Goal: Task Accomplishment & Management: Manage account settings

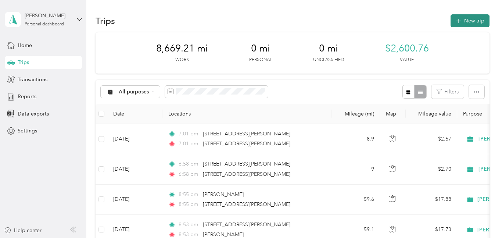
click at [469, 16] on button "New trip" at bounding box center [470, 20] width 39 height 13
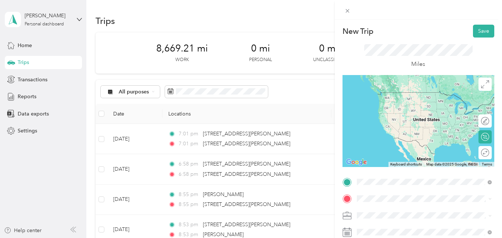
click at [369, 209] on div "[STREET_ADDRESS][US_STATE]" at bounding box center [424, 209] width 130 height 10
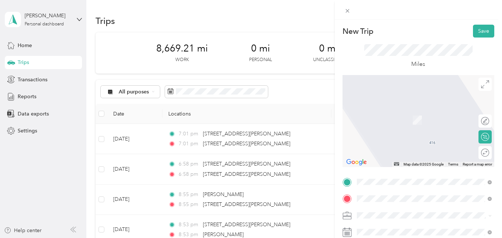
click at [370, 158] on span "[STREET_ADDRESS][PERSON_NAME][US_STATE]" at bounding box center [427, 158] width 114 height 7
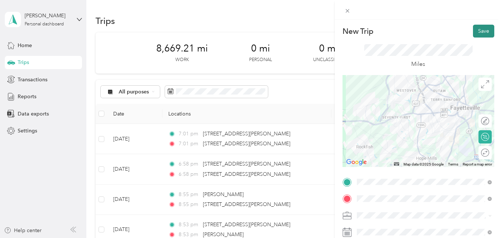
click at [485, 31] on button "Save" at bounding box center [483, 31] width 21 height 13
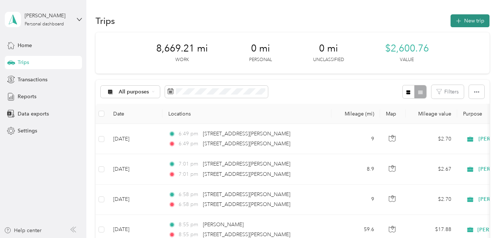
click at [480, 17] on button "New trip" at bounding box center [470, 20] width 39 height 13
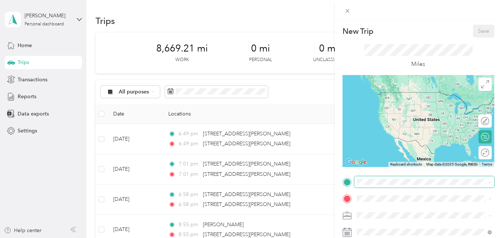
click at [357, 178] on span at bounding box center [424, 182] width 140 height 12
click at [355, 178] on span at bounding box center [424, 182] width 140 height 12
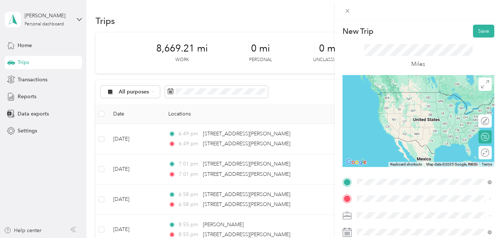
click at [379, 207] on span "[STREET_ADDRESS][PERSON_NAME][US_STATE]" at bounding box center [427, 208] width 114 height 7
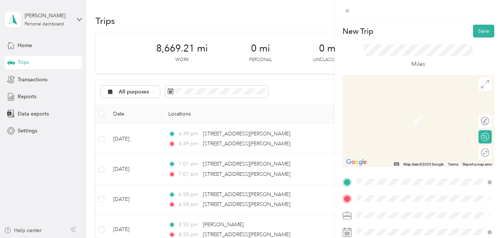
click at [372, 179] on span "[STREET_ADDRESS][US_STATE]" at bounding box center [407, 178] width 74 height 7
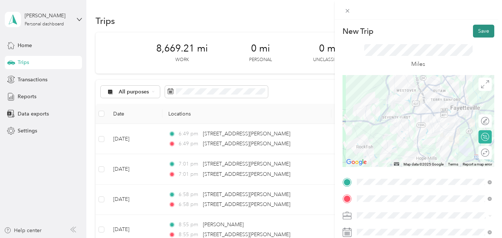
click at [486, 25] on button "Save" at bounding box center [483, 31] width 21 height 13
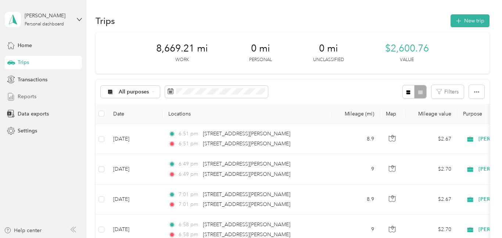
click at [29, 93] on span "Reports" at bounding box center [27, 97] width 19 height 8
